Goal: Book appointment/travel/reservation

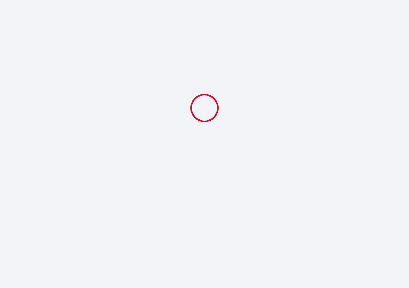
select select
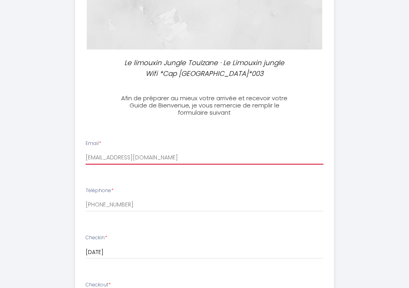
scroll to position [134, 0]
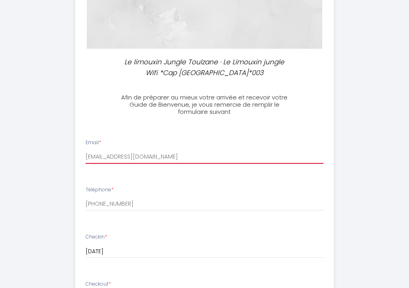
type input "[EMAIL_ADDRESS][DOMAIN_NAME]"
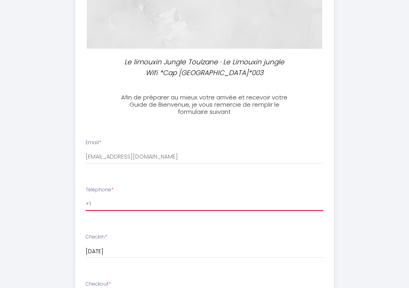
type input "+"
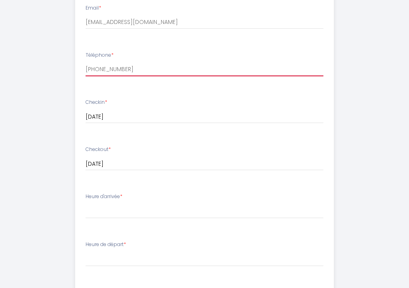
scroll to position [278, 0]
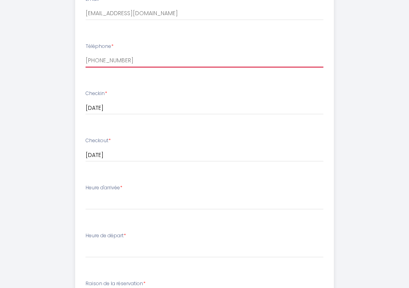
type input "[PHONE_NUMBER]"
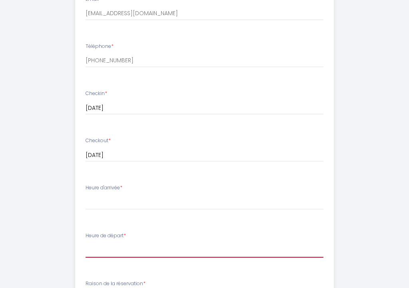
select select "10:00"
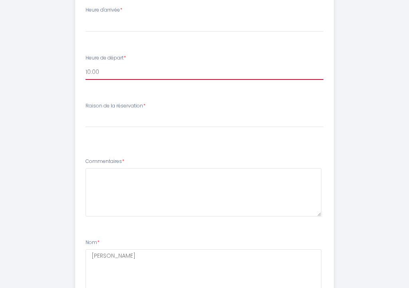
scroll to position [455, 0]
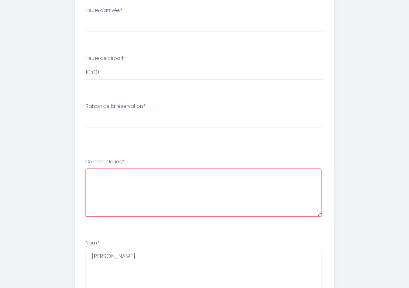
click at [90, 177] on textarea at bounding box center [204, 193] width 236 height 48
type textarea "H"
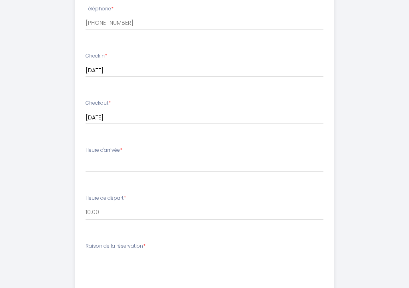
scroll to position [316, 0]
